Goal: Task Accomplishment & Management: Use online tool/utility

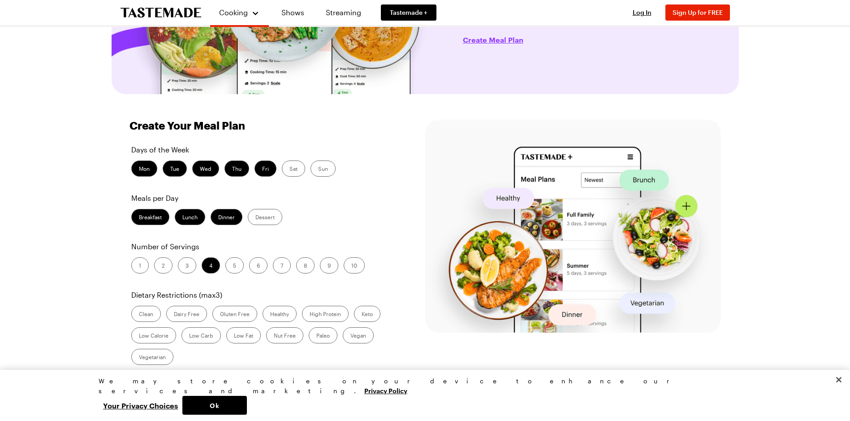
scroll to position [179, 0]
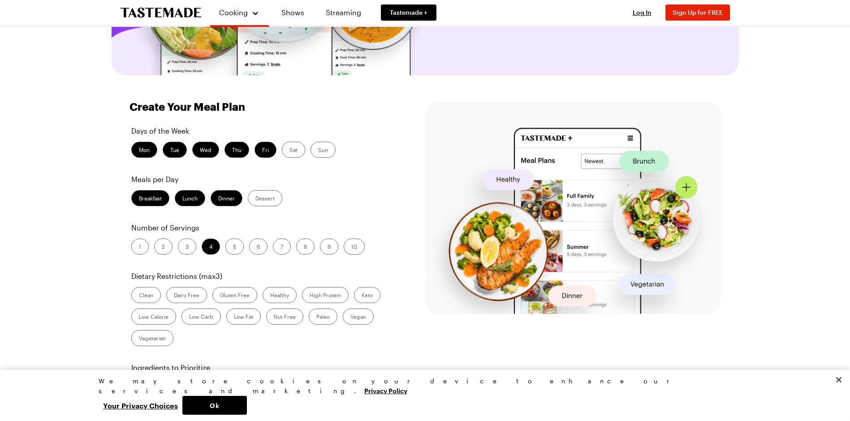
click at [165, 245] on label "2" at bounding box center [163, 246] width 18 height 16
click at [162, 247] on input "2" at bounding box center [162, 247] width 0 height 0
click at [228, 198] on label "Dinner" at bounding box center [227, 198] width 32 height 16
click at [218, 199] on input "Dinner" at bounding box center [218, 199] width 0 height 0
click at [158, 197] on label "Breakfast" at bounding box center [150, 198] width 38 height 16
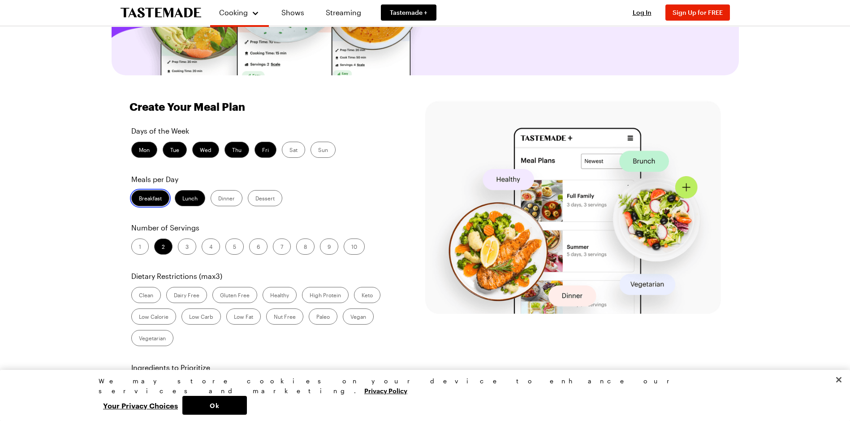
click at [139, 199] on input "Breakfast" at bounding box center [139, 199] width 0 height 0
click at [177, 198] on label "Lunch" at bounding box center [190, 198] width 30 height 16
click at [182, 199] on input "Lunch" at bounding box center [182, 199] width 0 height 0
click at [221, 203] on label "Dinner" at bounding box center [227, 198] width 32 height 16
click at [218, 199] on input "Dinner" at bounding box center [218, 199] width 0 height 0
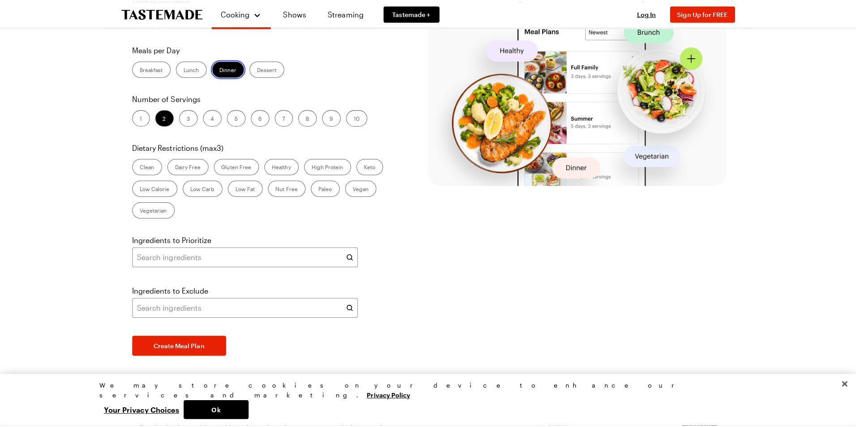
scroll to position [314, 0]
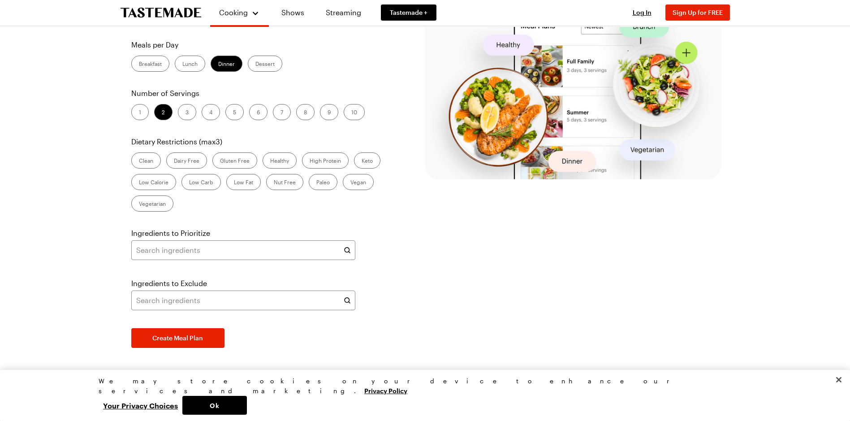
click at [348, 250] on icon at bounding box center [347, 249] width 9 height 9
click at [189, 248] on input "text" at bounding box center [243, 250] width 224 height 20
click at [180, 337] on span "Create Meal Plan" at bounding box center [177, 337] width 51 height 9
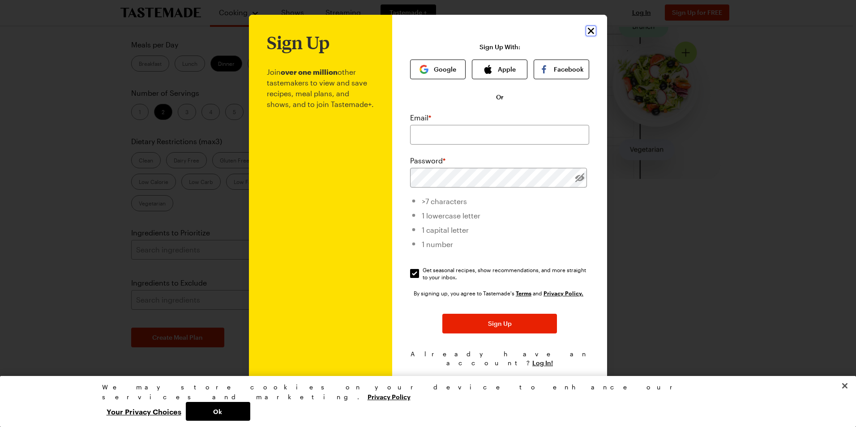
click at [591, 33] on icon "Close" at bounding box center [591, 31] width 11 height 11
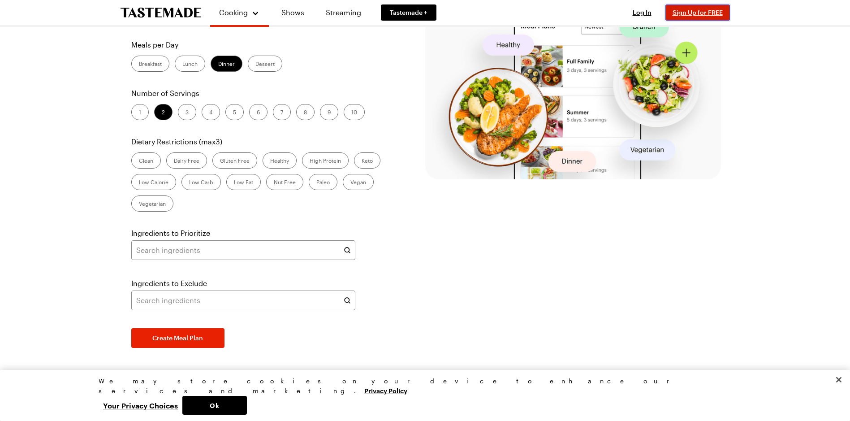
click at [729, 9] on button "Sign Up for FREE" at bounding box center [697, 12] width 64 height 16
